Goal: Find specific page/section: Find specific page/section

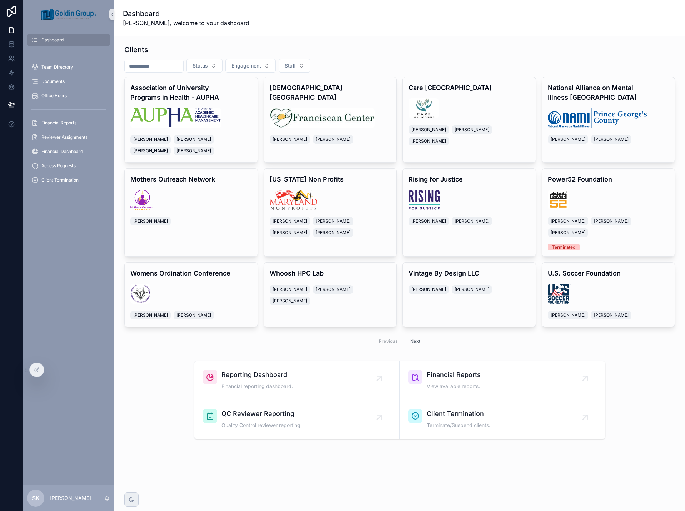
click at [168, 65] on input "scrollable content" at bounding box center [154, 66] width 59 height 10
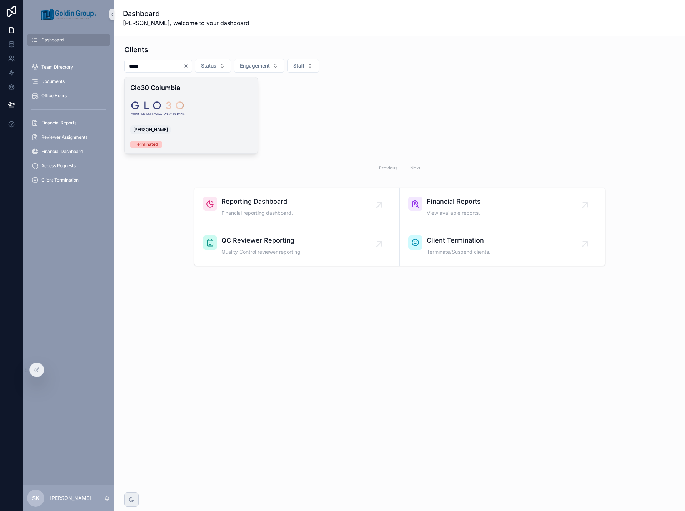
type input "*****"
click at [214, 93] on div "Glo30 Columbia [PERSON_NAME] Terminated" at bounding box center [191, 115] width 133 height 76
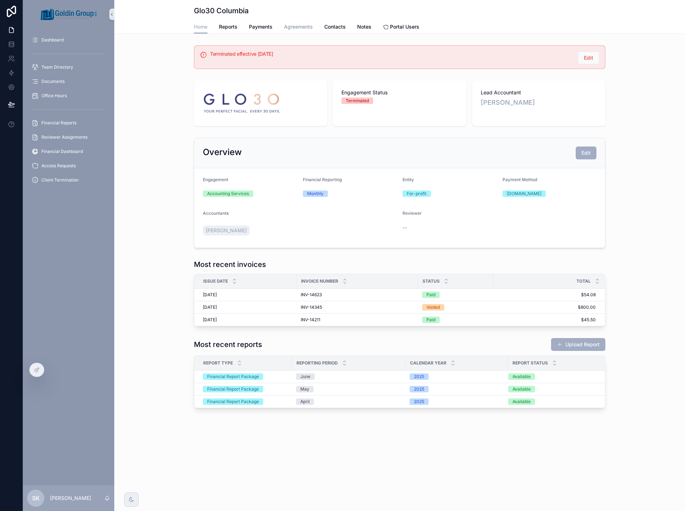
click at [289, 25] on span "Agreements" at bounding box center [298, 26] width 29 height 7
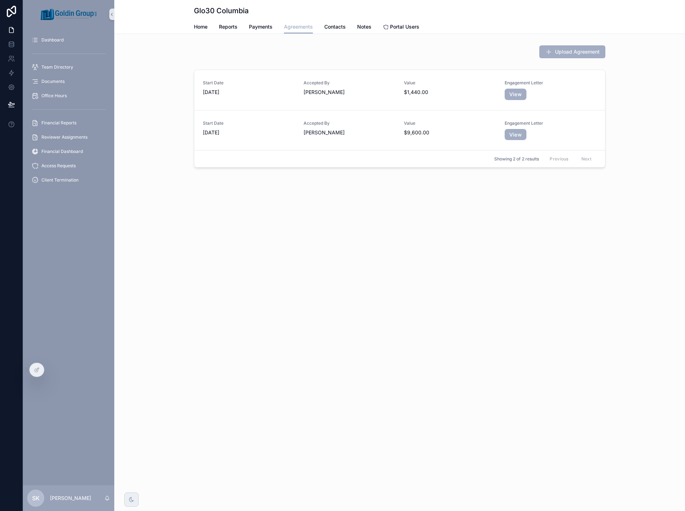
click at [249, 26] on div "Home Reports Payments Agreements Contacts Notes Portal Users" at bounding box center [400, 27] width 412 height 14
click at [259, 27] on span "Payments" at bounding box center [261, 26] width 24 height 7
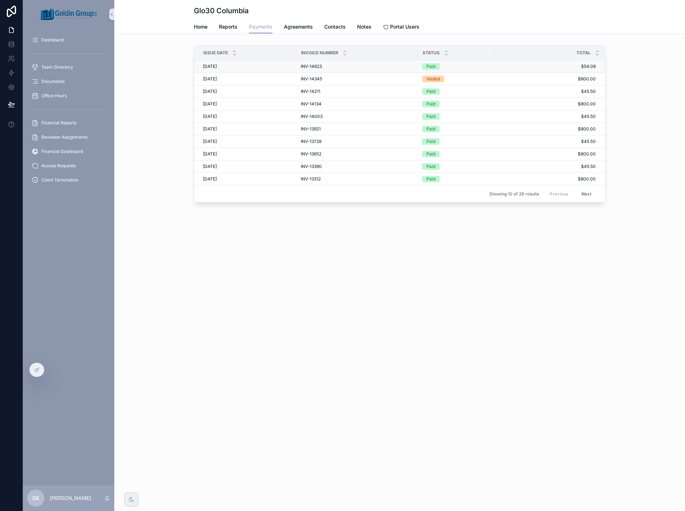
click at [251, 67] on div "8/15/2025 8/15/2025" at bounding box center [247, 67] width 89 height 6
click at [206, 26] on span "Home" at bounding box center [201, 26] width 14 height 7
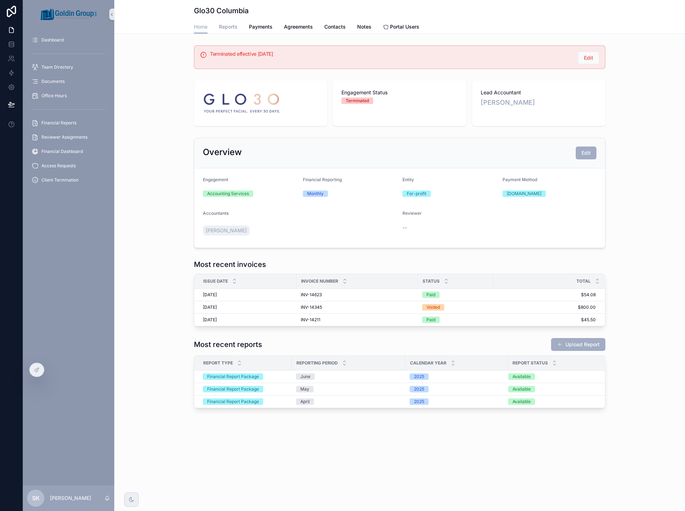
click at [233, 26] on span "Reports" at bounding box center [228, 26] width 19 height 7
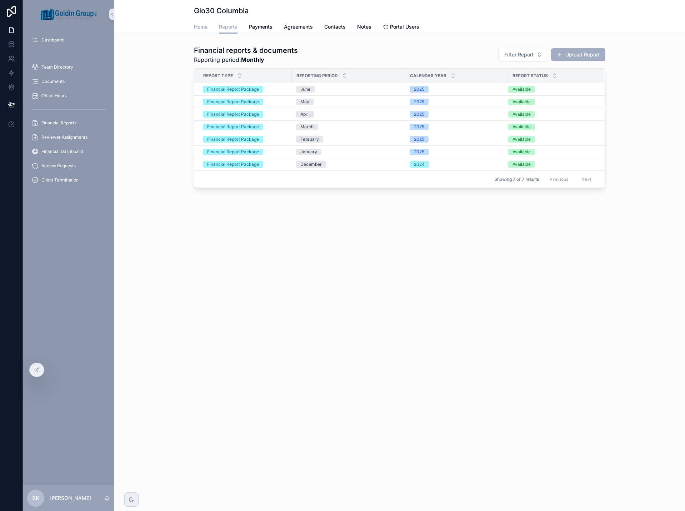
click at [196, 25] on span "Home" at bounding box center [201, 26] width 14 height 7
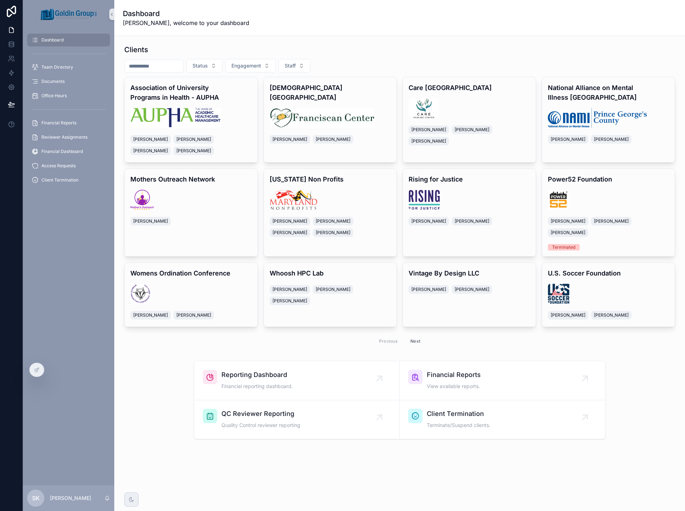
click at [153, 68] on input "scrollable content" at bounding box center [154, 66] width 59 height 10
type input "****"
